Goal: Transaction & Acquisition: Purchase product/service

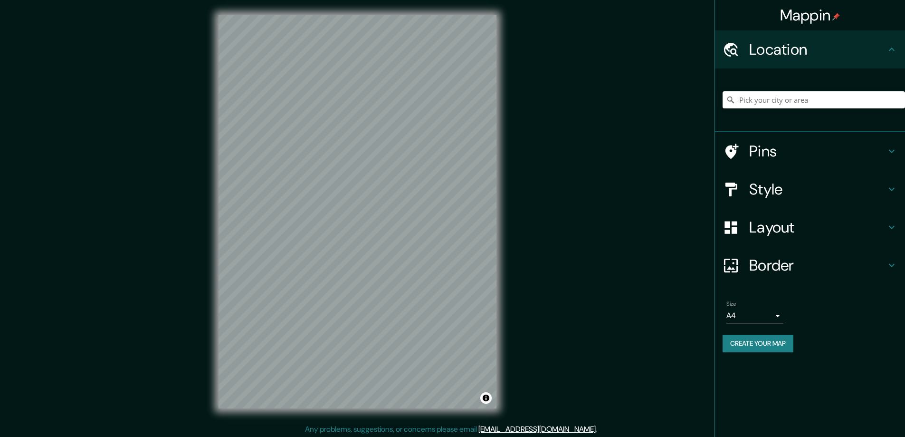
click at [767, 191] on h4 "Style" at bounding box center [817, 189] width 137 height 19
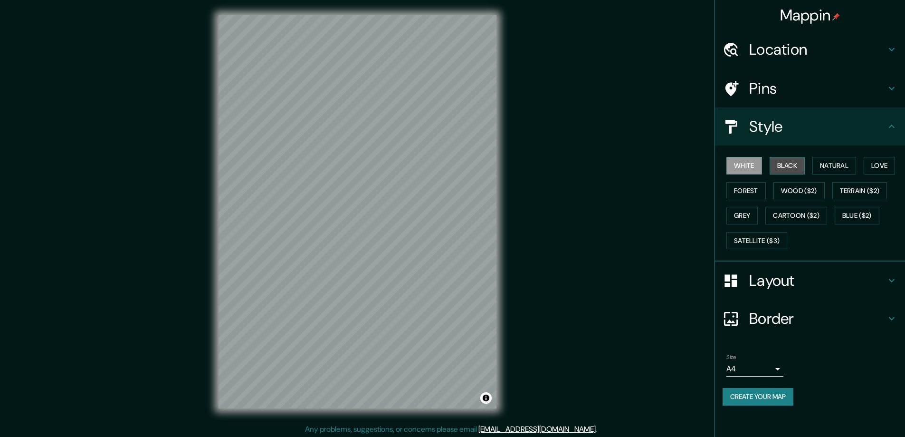
click at [786, 164] on button "Black" at bounding box center [788, 166] width 36 height 18
click at [768, 277] on h4 "Layout" at bounding box center [817, 280] width 137 height 19
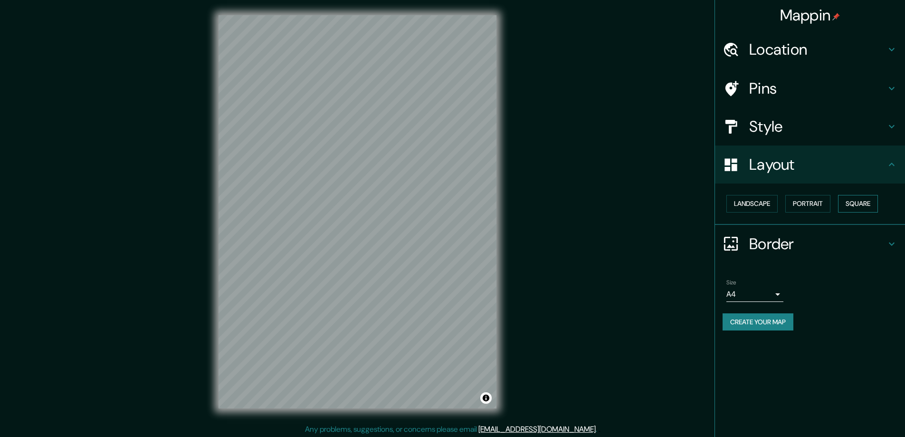
click at [859, 199] on button "Square" at bounding box center [858, 204] width 40 height 18
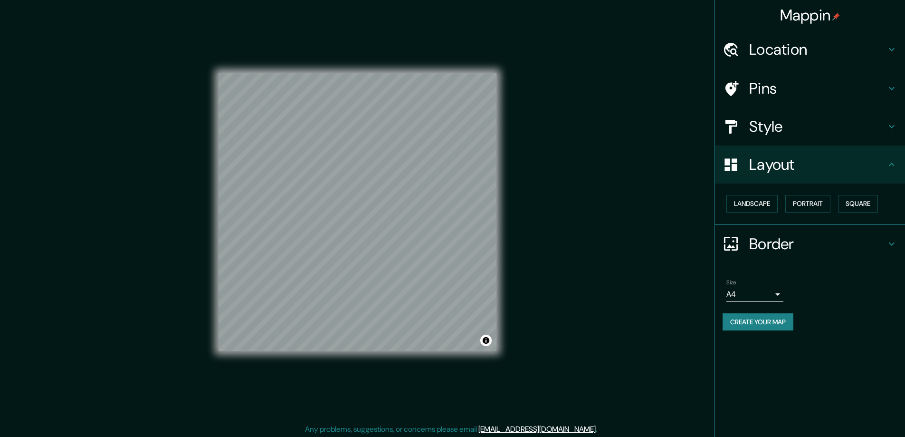
click at [776, 294] on body "Mappin Location Pins Style Layout Landscape Portrait Square Border Choose a bor…" at bounding box center [452, 218] width 905 height 437
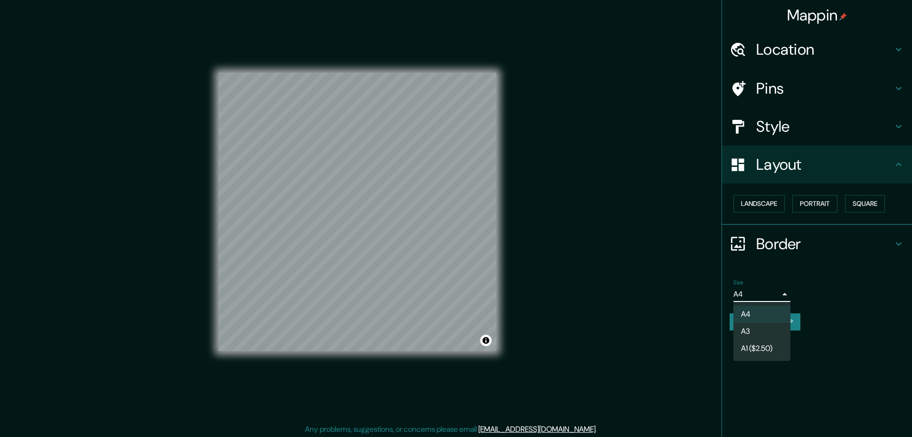
click at [748, 331] on li "A3" at bounding box center [761, 331] width 57 height 17
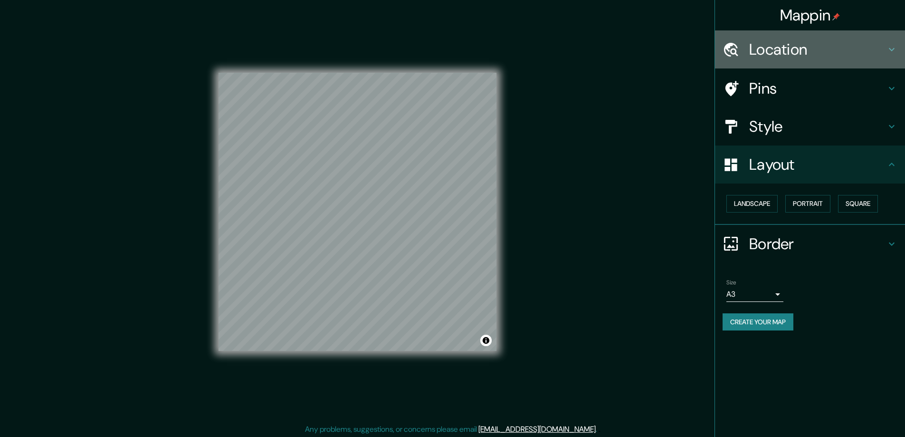
click at [770, 48] on h4 "Location" at bounding box center [817, 49] width 137 height 19
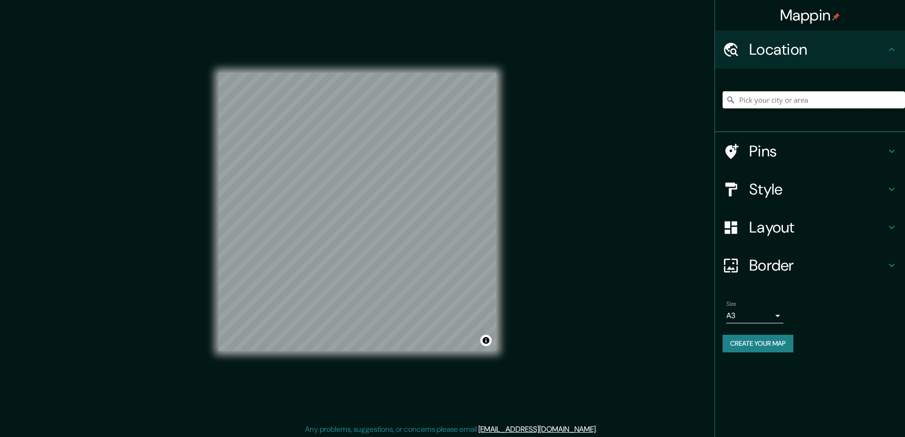
paste input "25 Peterson Drive Little Egg Harbor, NJ 08087"
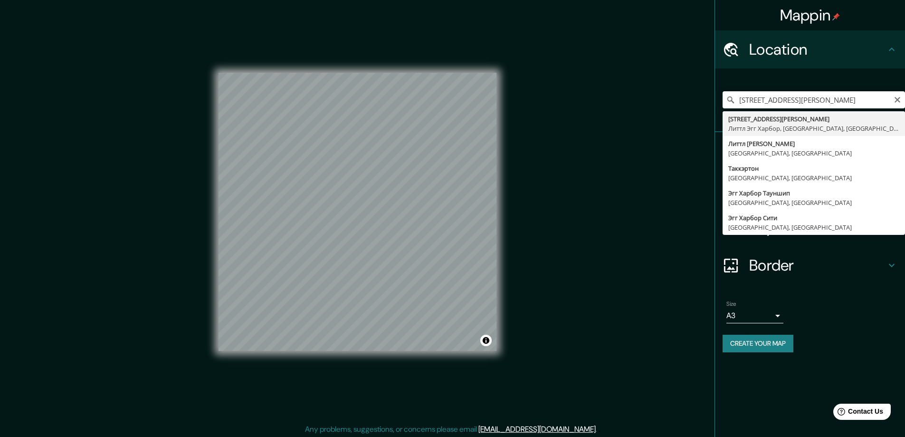
type input "25 Peterson Drive, Литтл Эгг Харбор, Нью-Джерси 08087, США"
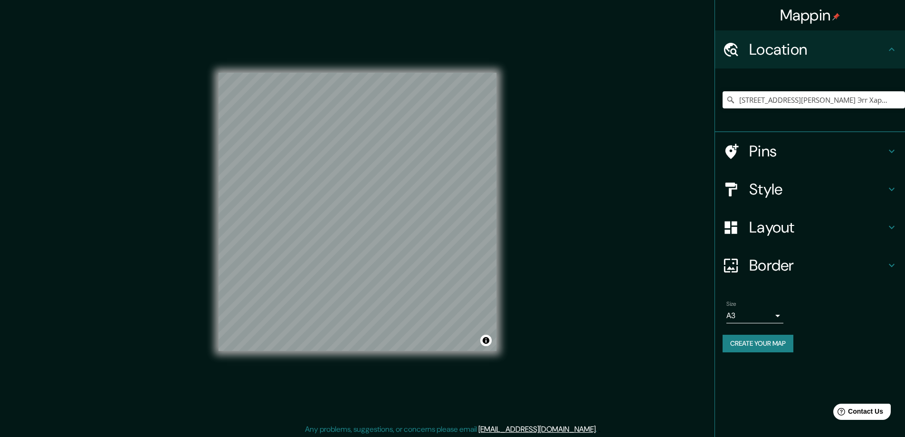
click at [744, 344] on button "Create your map" at bounding box center [758, 343] width 71 height 18
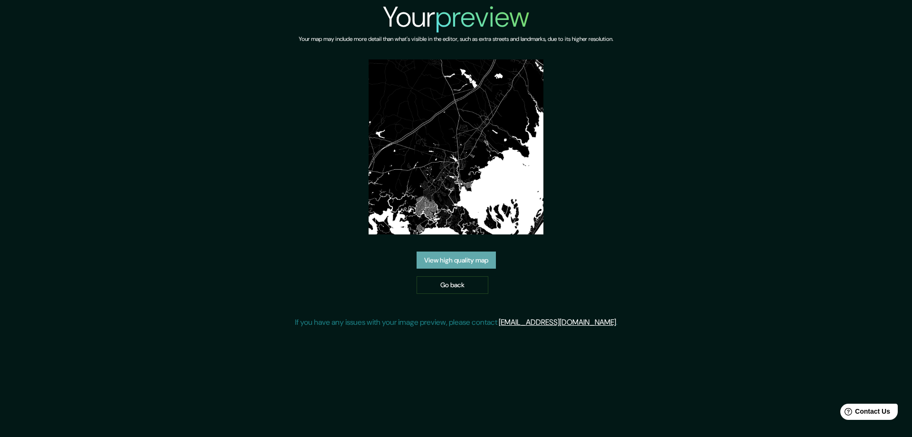
click at [443, 259] on link "View high quality map" at bounding box center [456, 260] width 79 height 18
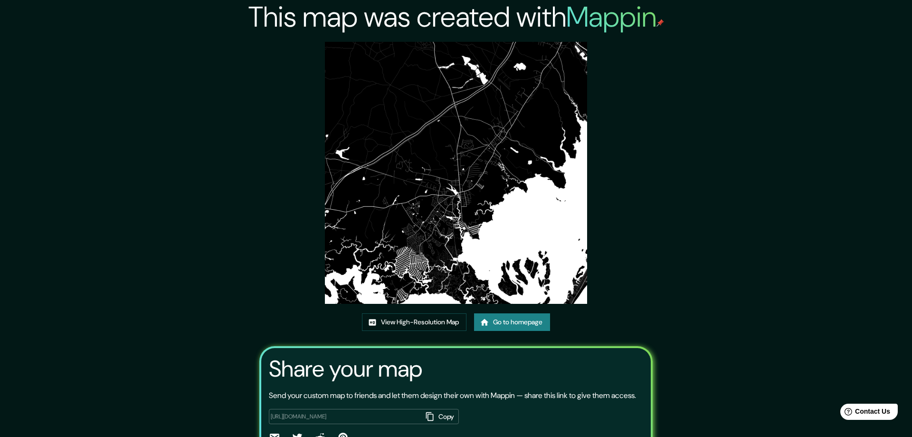
click at [411, 61] on img at bounding box center [456, 173] width 262 height 262
click at [386, 323] on link "View High-Resolution Map" at bounding box center [414, 322] width 105 height 18
click at [507, 317] on link "Go to homepage" at bounding box center [509, 322] width 76 height 18
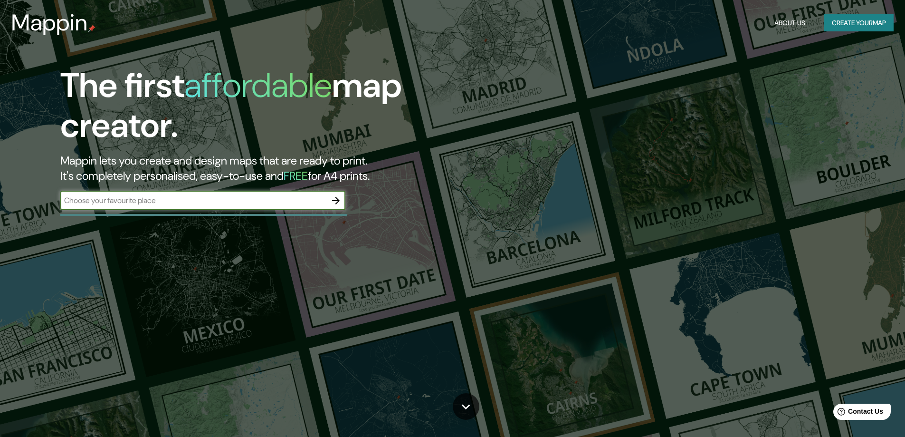
click at [336, 198] on icon "button" at bounding box center [336, 201] width 8 height 8
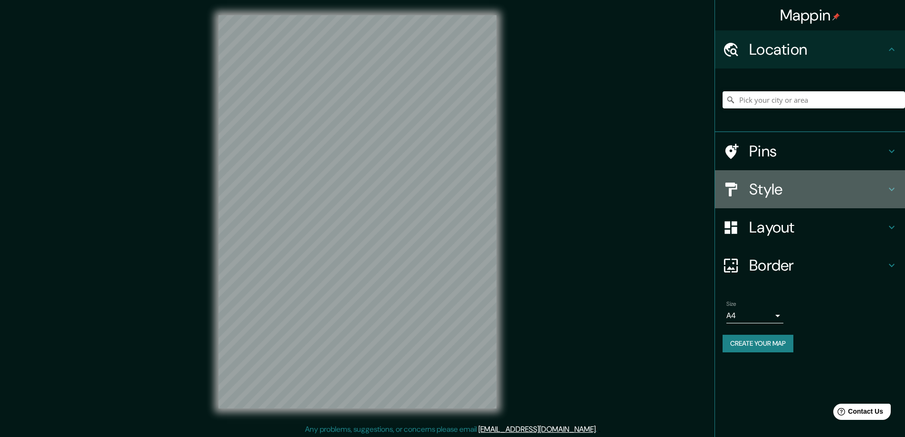
click at [774, 185] on h4 "Style" at bounding box center [817, 189] width 137 height 19
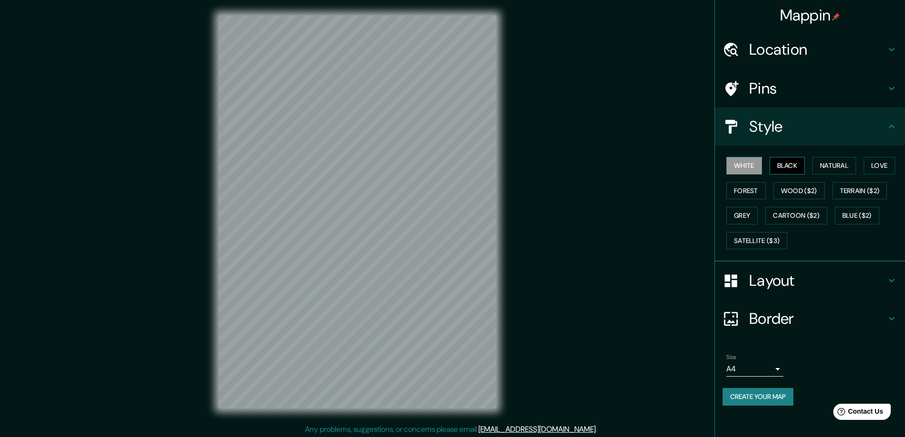
click at [785, 165] on button "Black" at bounding box center [788, 166] width 36 height 18
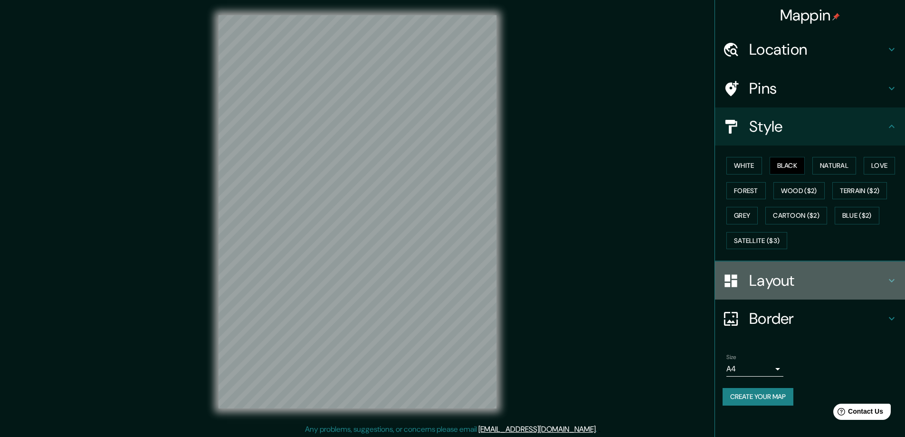
click at [778, 277] on h4 "Layout" at bounding box center [817, 280] width 137 height 19
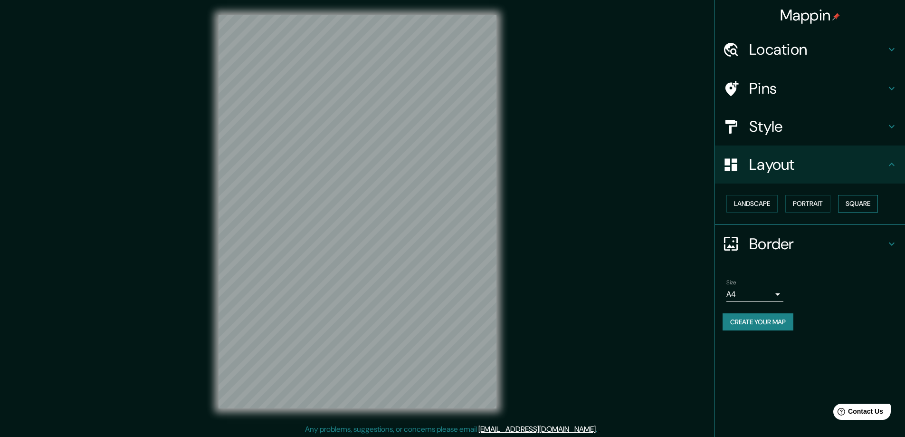
click at [862, 201] on button "Square" at bounding box center [858, 204] width 40 height 18
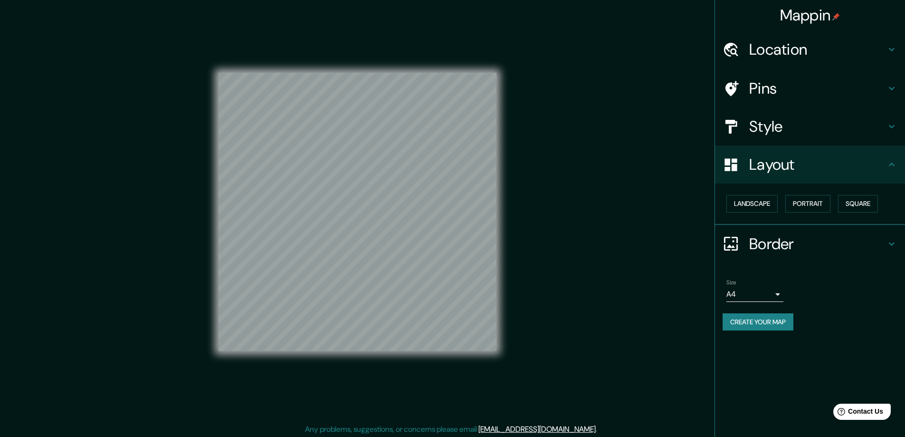
click at [778, 295] on body "Mappin Location Pins Style Layout Landscape Portrait Square Border Choose a bor…" at bounding box center [452, 218] width 905 height 437
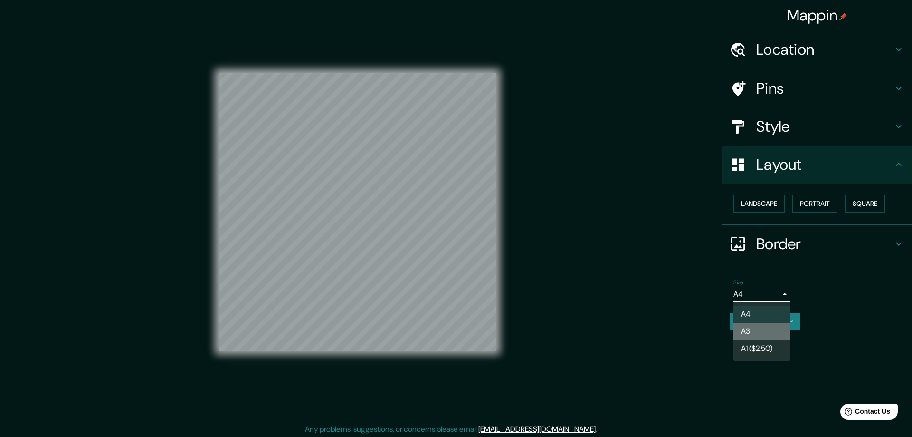
click at [754, 329] on li "A3" at bounding box center [761, 331] width 57 height 17
type input "a4"
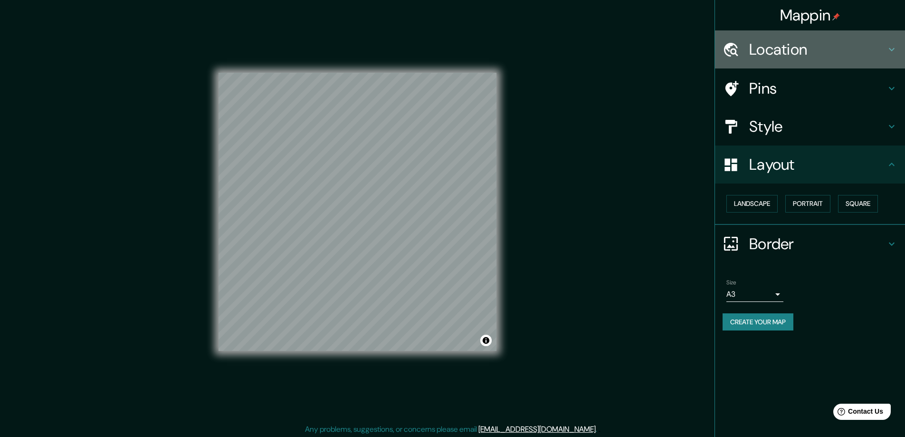
click at [777, 48] on h4 "Location" at bounding box center [817, 49] width 137 height 19
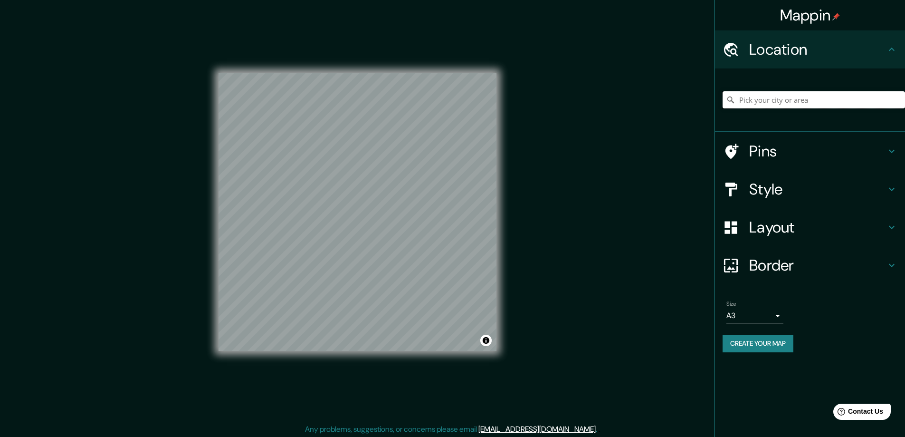
paste input "932 Robins Ln, Mukwonago, WI"
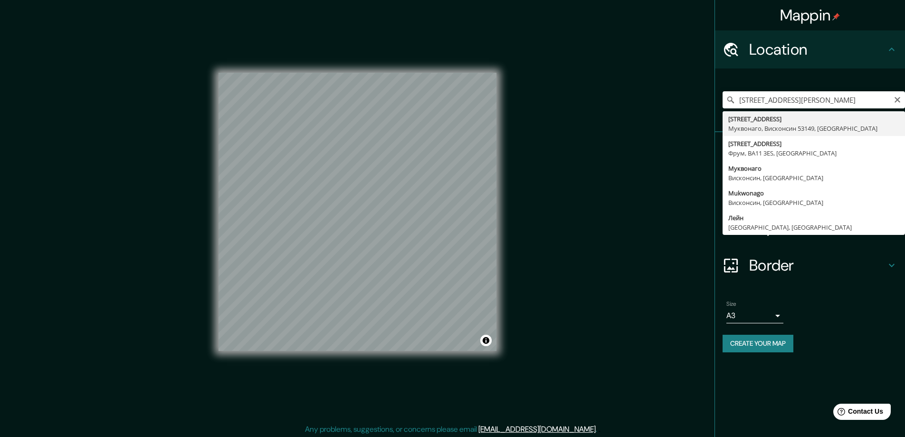
type input "932 Robins Lane, Муквонаго, Висконсин 53149, США"
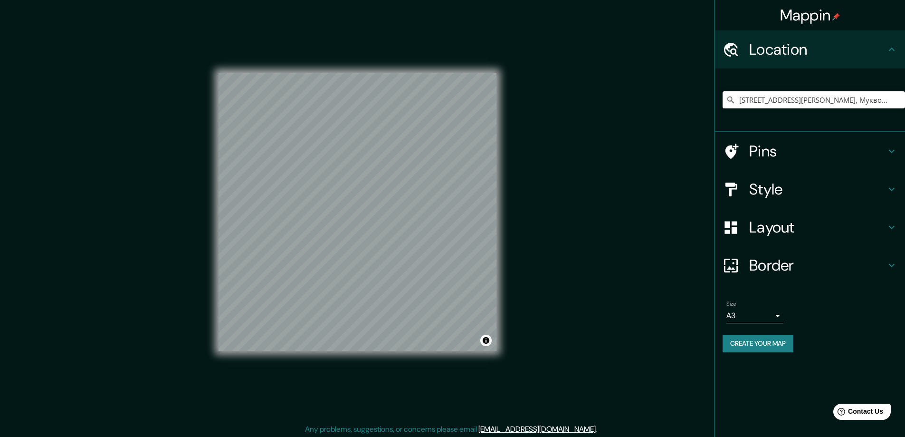
click at [741, 343] on button "Create your map" at bounding box center [758, 343] width 71 height 18
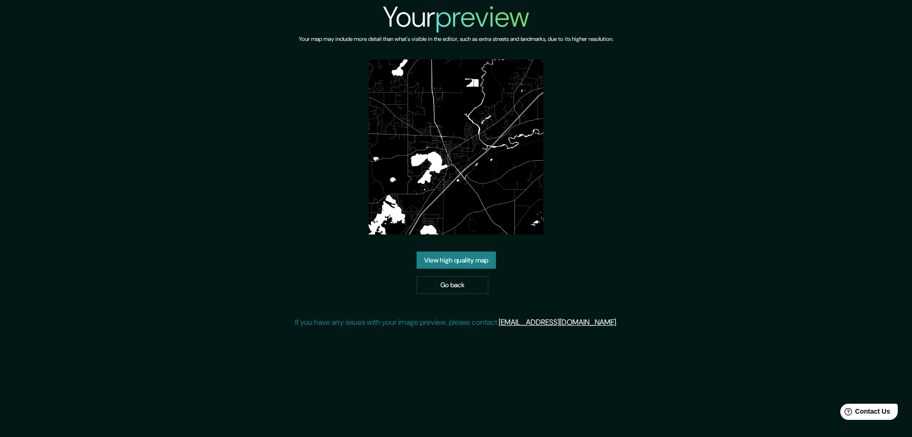
click at [459, 258] on link "View high quality map" at bounding box center [456, 260] width 79 height 18
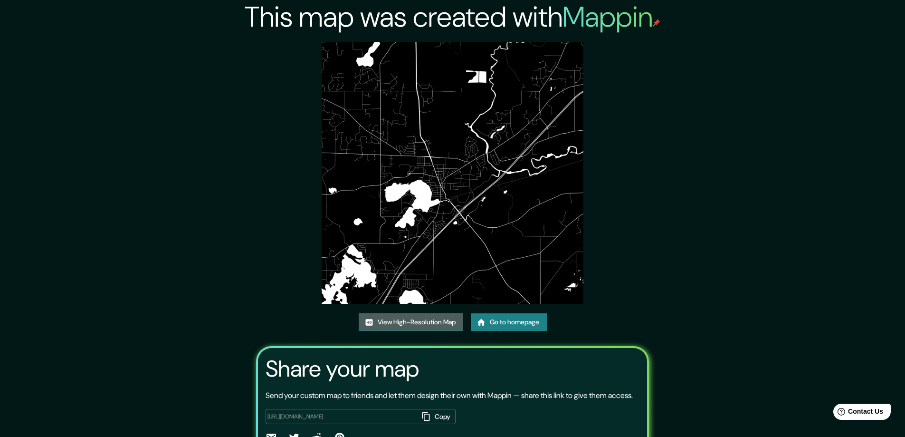
click at [400, 320] on link "View High-Resolution Map" at bounding box center [411, 322] width 105 height 18
click at [508, 320] on link "Go to homepage" at bounding box center [509, 322] width 76 height 18
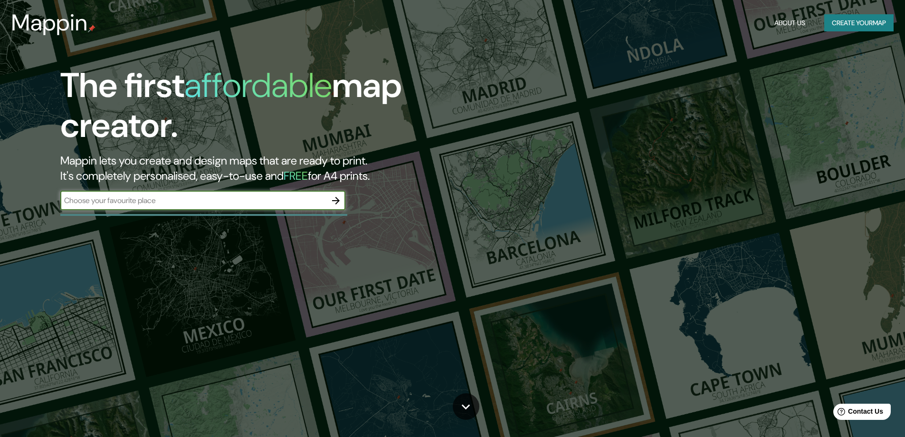
click at [335, 200] on icon "button" at bounding box center [336, 201] width 8 height 8
